Goal: Information Seeking & Learning: Find specific fact

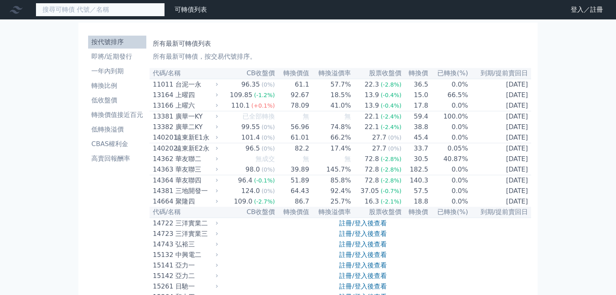
click at [105, 9] on input at bounding box center [100, 10] width 129 height 14
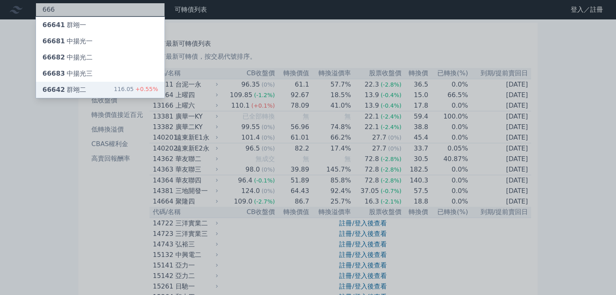
type input "666"
click at [121, 85] on div "116.05 +0.55%" at bounding box center [136, 90] width 44 height 10
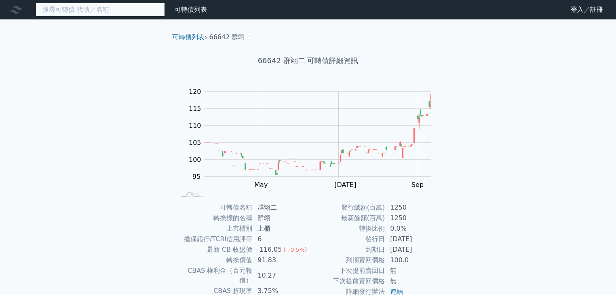
click at [76, 13] on input at bounding box center [100, 10] width 129 height 14
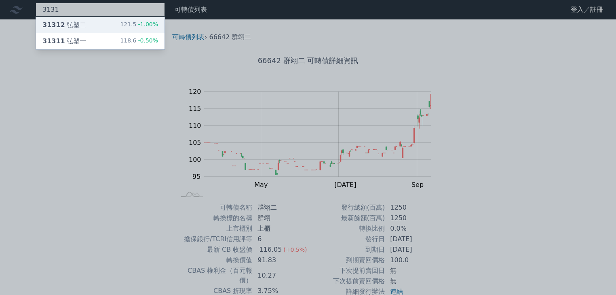
type input "3131"
click at [107, 26] on div "31312 弘塑二 121.5 -1.00%" at bounding box center [100, 25] width 129 height 16
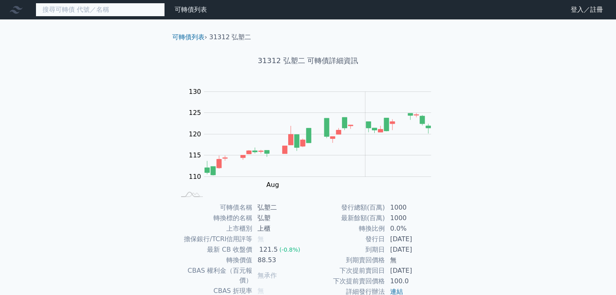
click at [105, 7] on input at bounding box center [100, 10] width 129 height 14
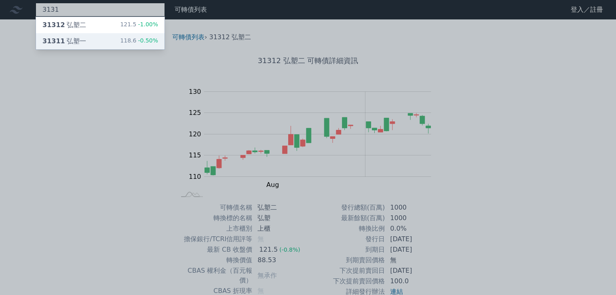
type input "3131"
click at [64, 41] on div "31311 弘塑一" at bounding box center [64, 41] width 44 height 10
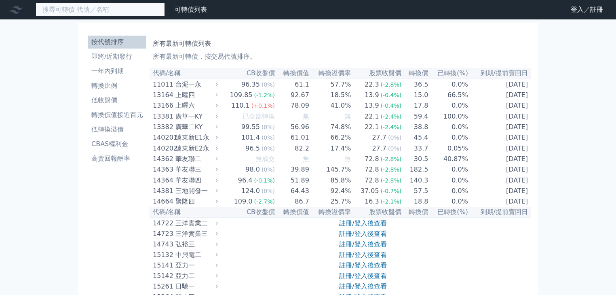
click at [110, 14] on input at bounding box center [100, 10] width 129 height 14
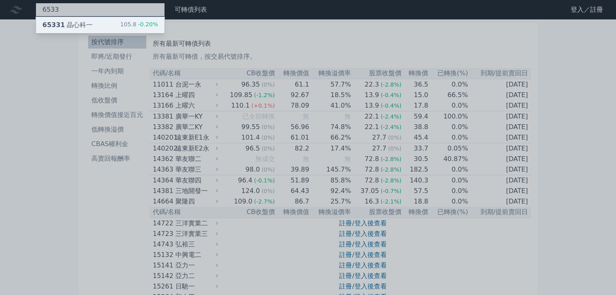
type input "6533"
click at [115, 23] on div "65331 晶心科一 105.8 -0.20%" at bounding box center [100, 25] width 129 height 16
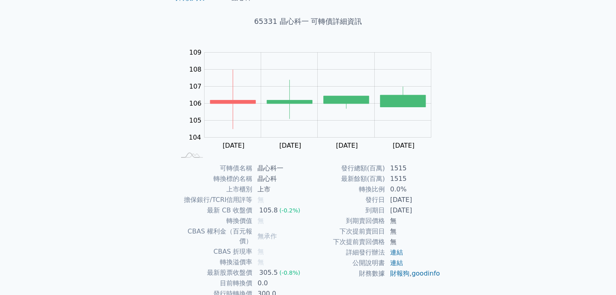
scroll to position [80, 0]
